Goal: Information Seeking & Learning: Learn about a topic

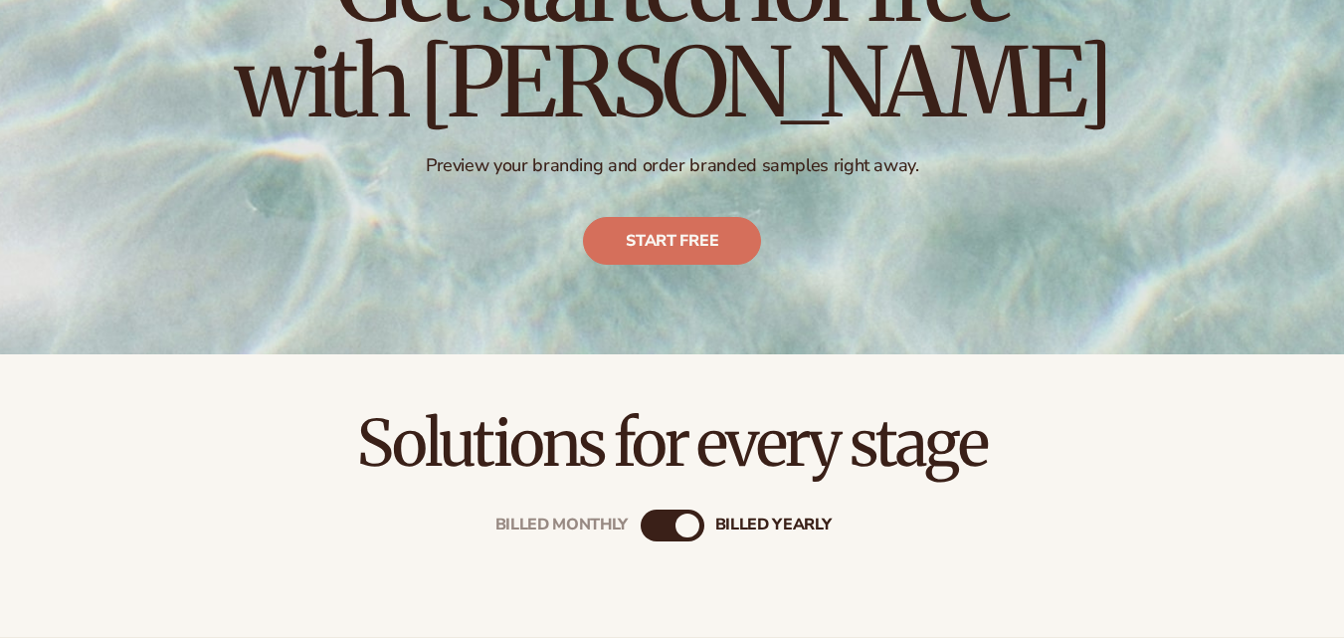
scroll to position [594, 0]
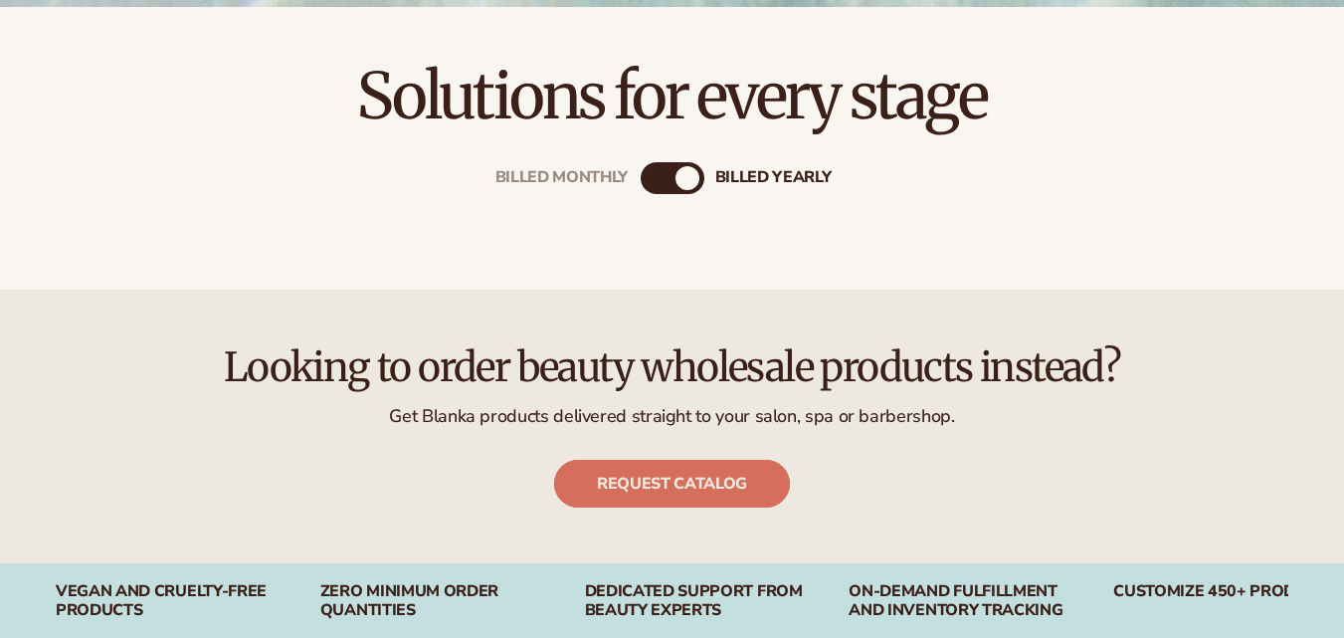
click at [682, 487] on link "Request catalog" at bounding box center [672, 483] width 236 height 48
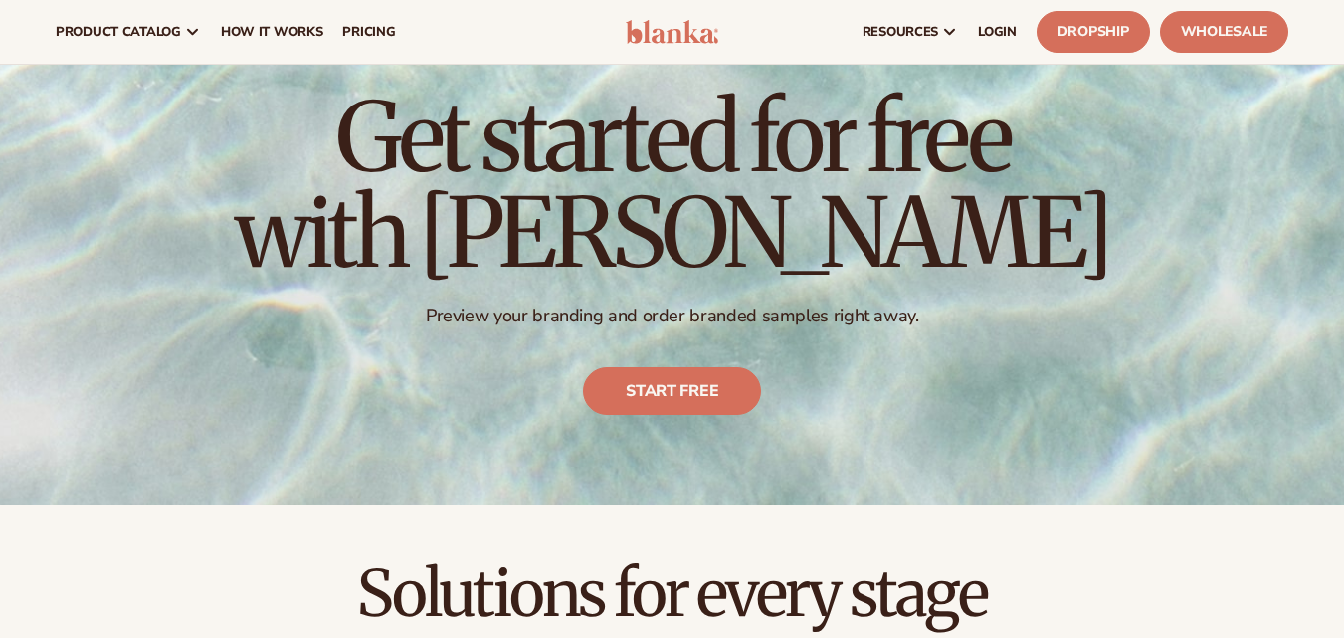
scroll to position [0, 0]
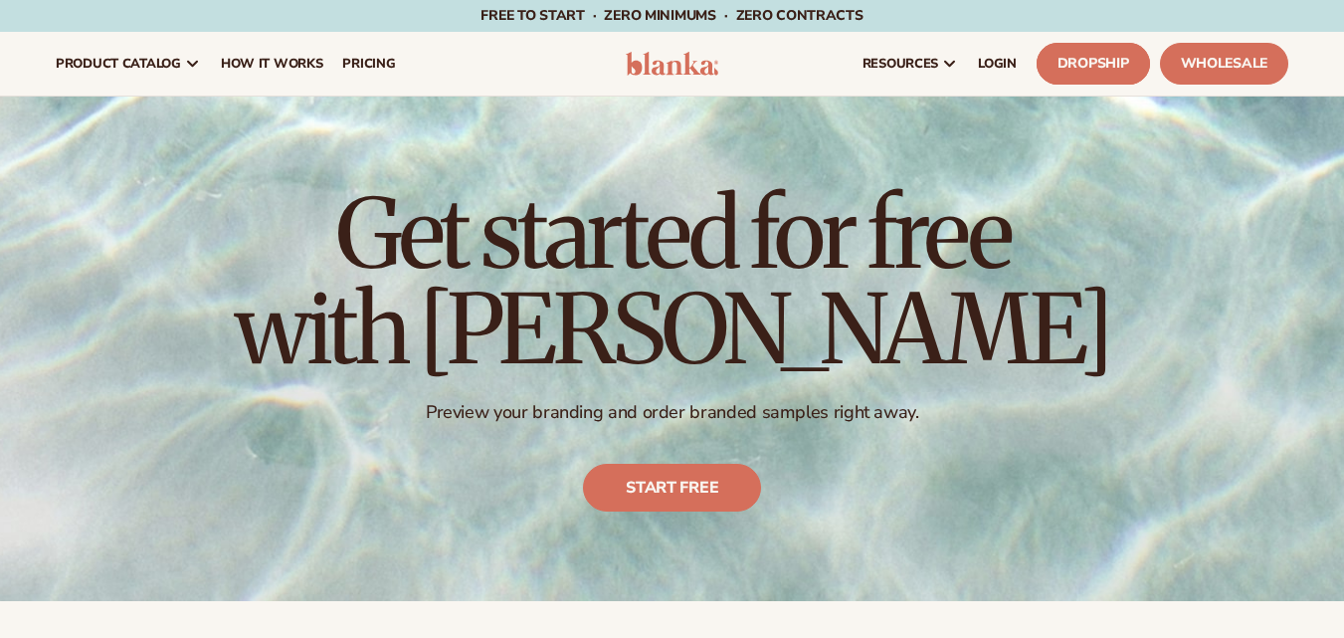
click at [1085, 62] on link "Dropship" at bounding box center [1092, 64] width 113 height 42
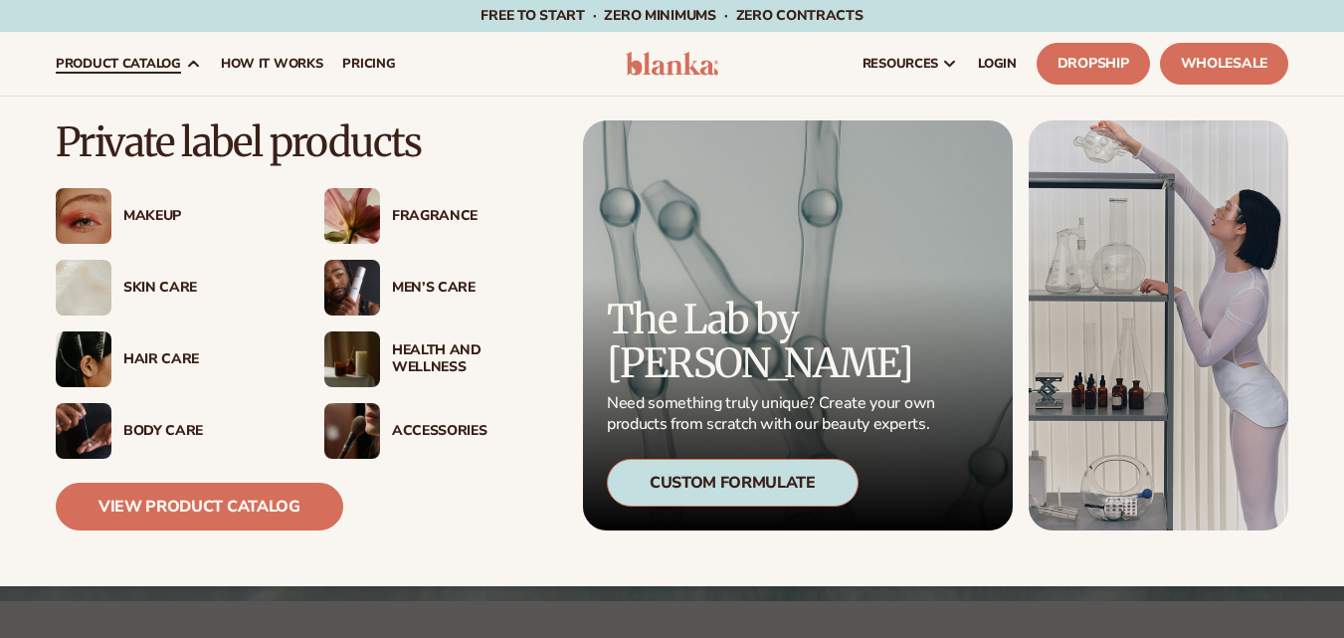
click at [161, 276] on div "Skin Care" at bounding box center [170, 288] width 229 height 56
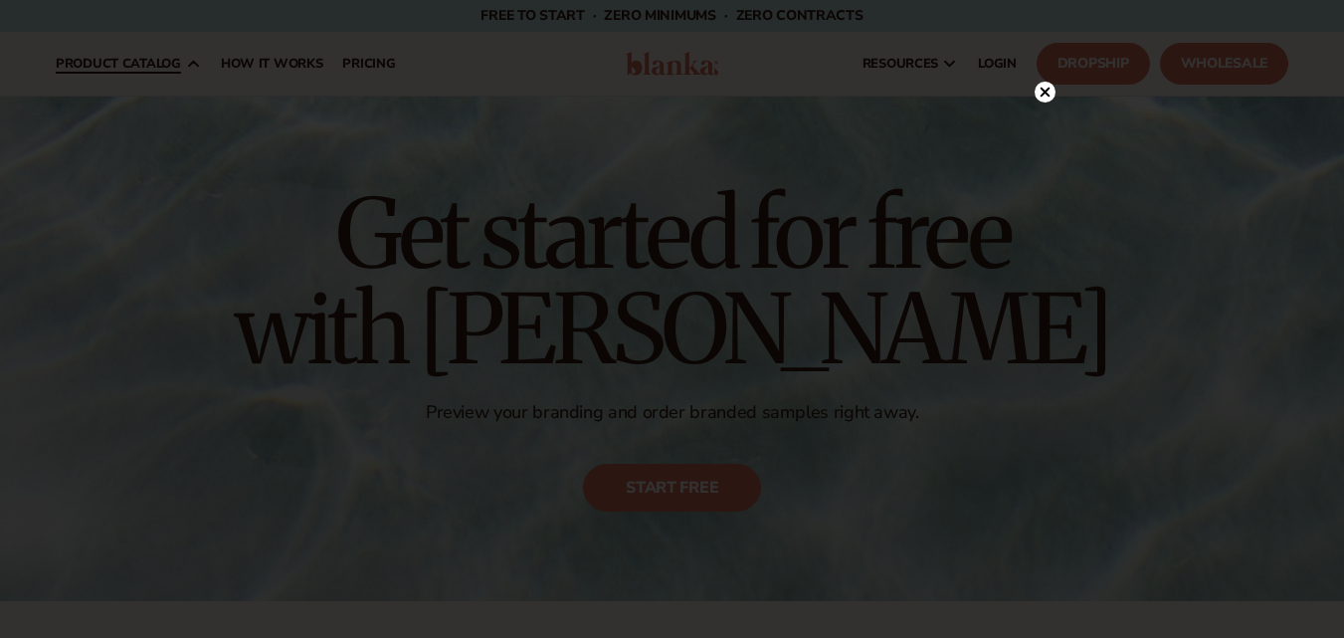
click at [161, 276] on div at bounding box center [672, 319] width 1344 height 638
